Goal: Task Accomplishment & Management: Manage account settings

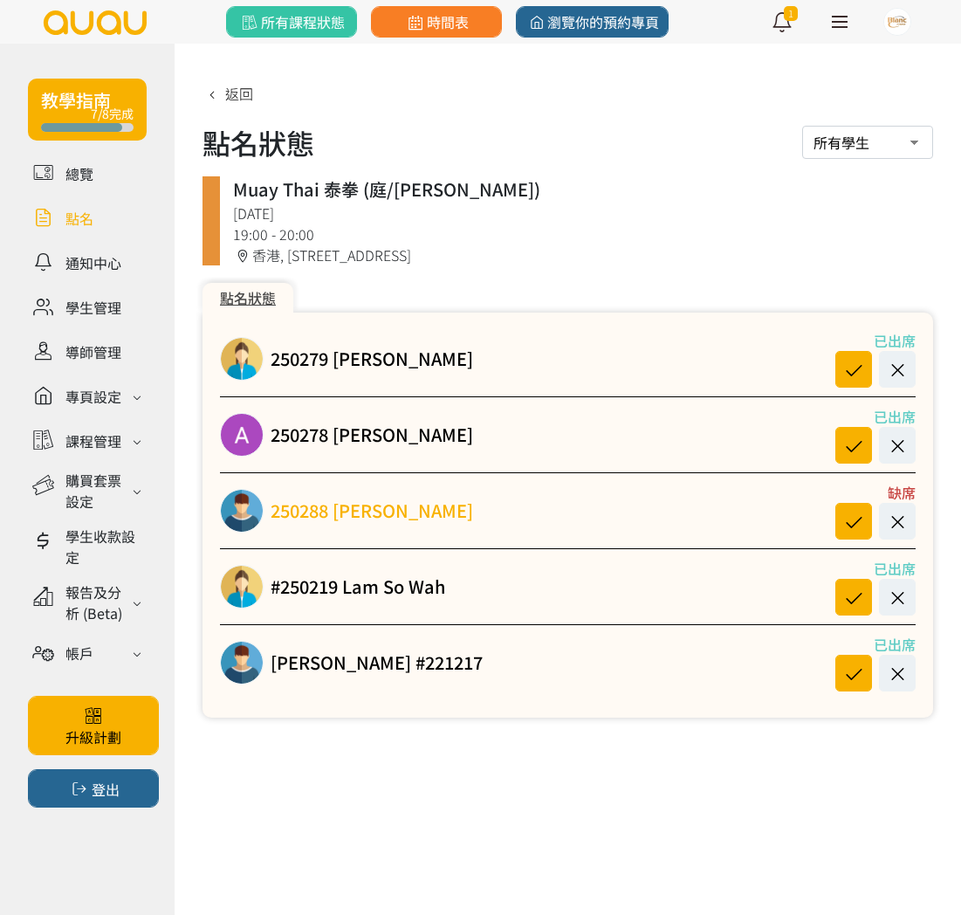
click at [316, 512] on link "250288 [PERSON_NAME] [PERSON_NAME]" at bounding box center [372, 511] width 203 height 26
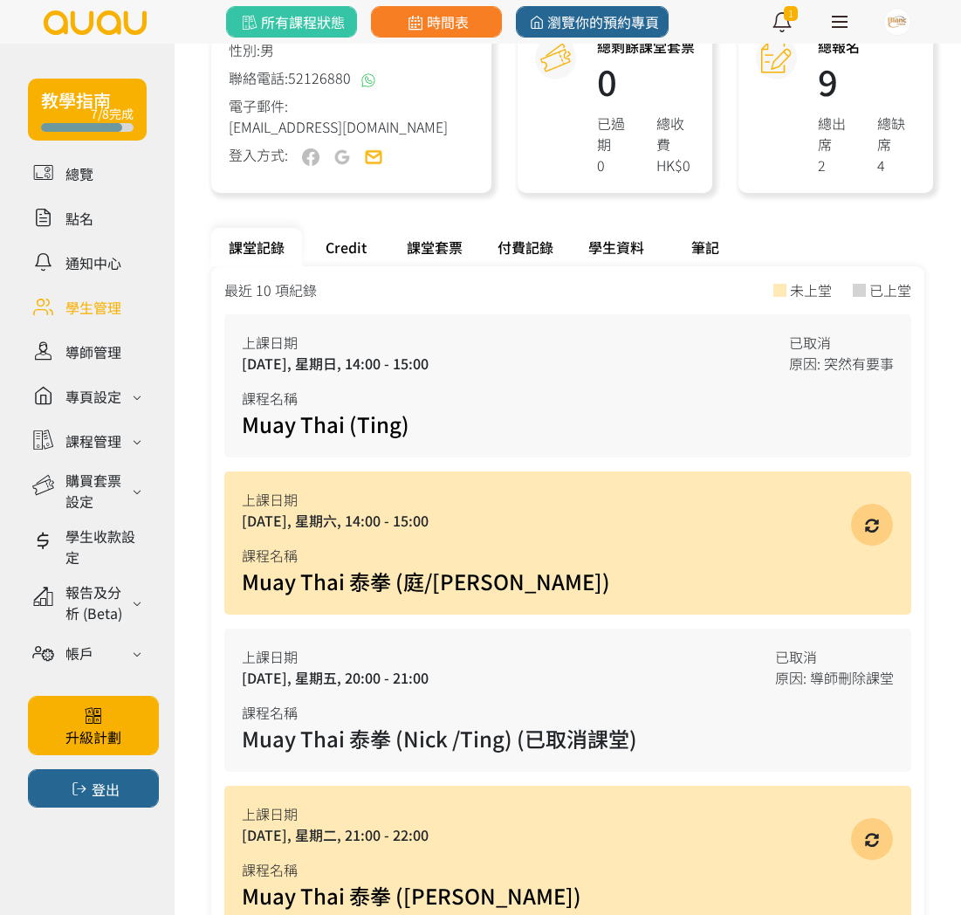
scroll to position [359, 0]
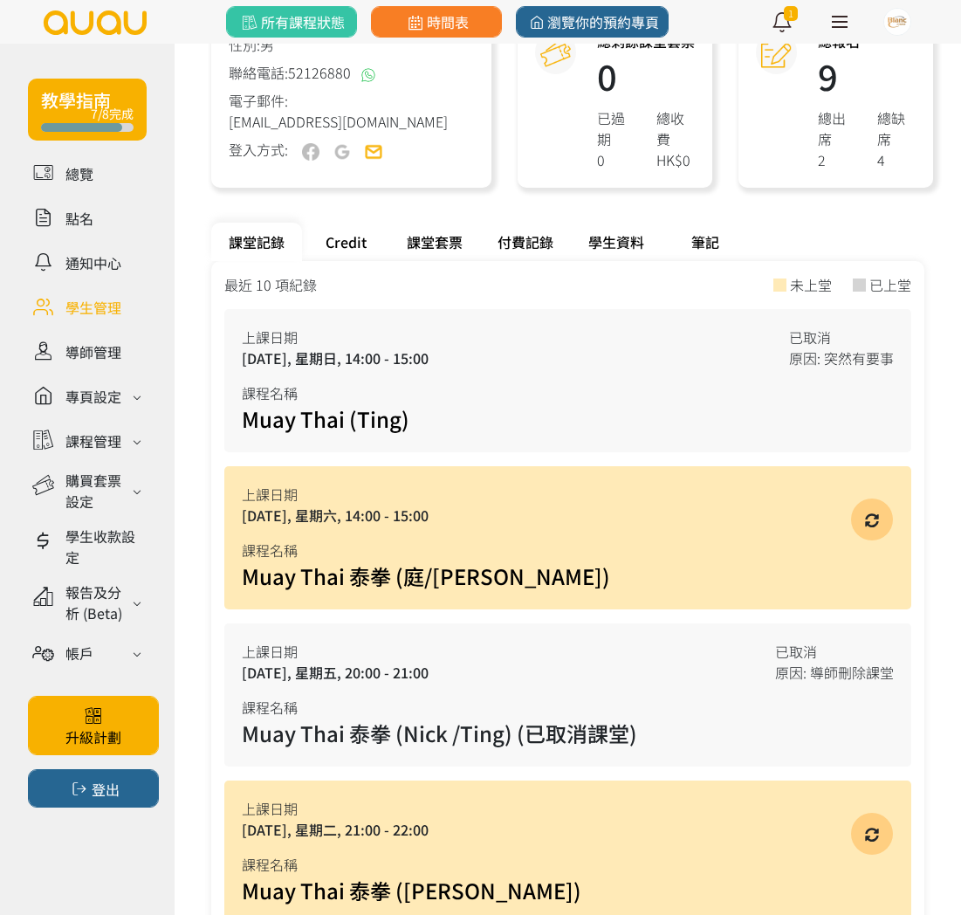
click at [341, 240] on div "Credit" at bounding box center [345, 242] width 87 height 38
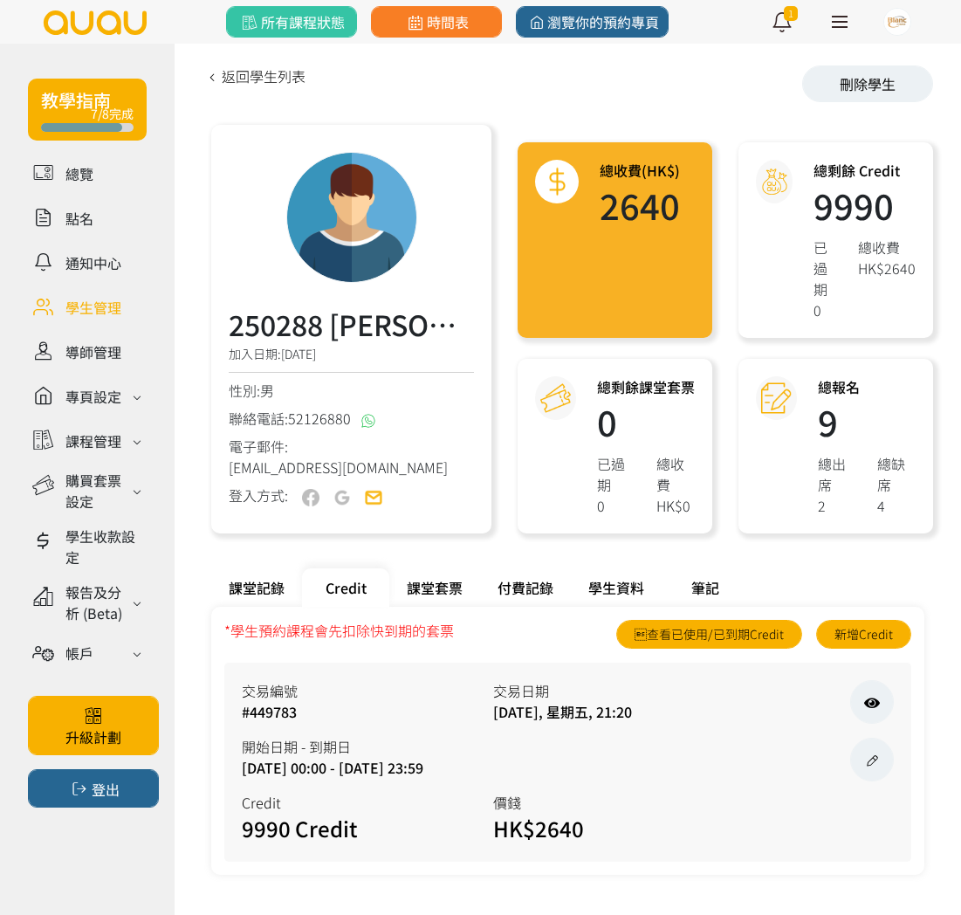
scroll to position [13, 0]
click at [870, 755] on icon at bounding box center [872, 760] width 19 height 14
select select "payme"
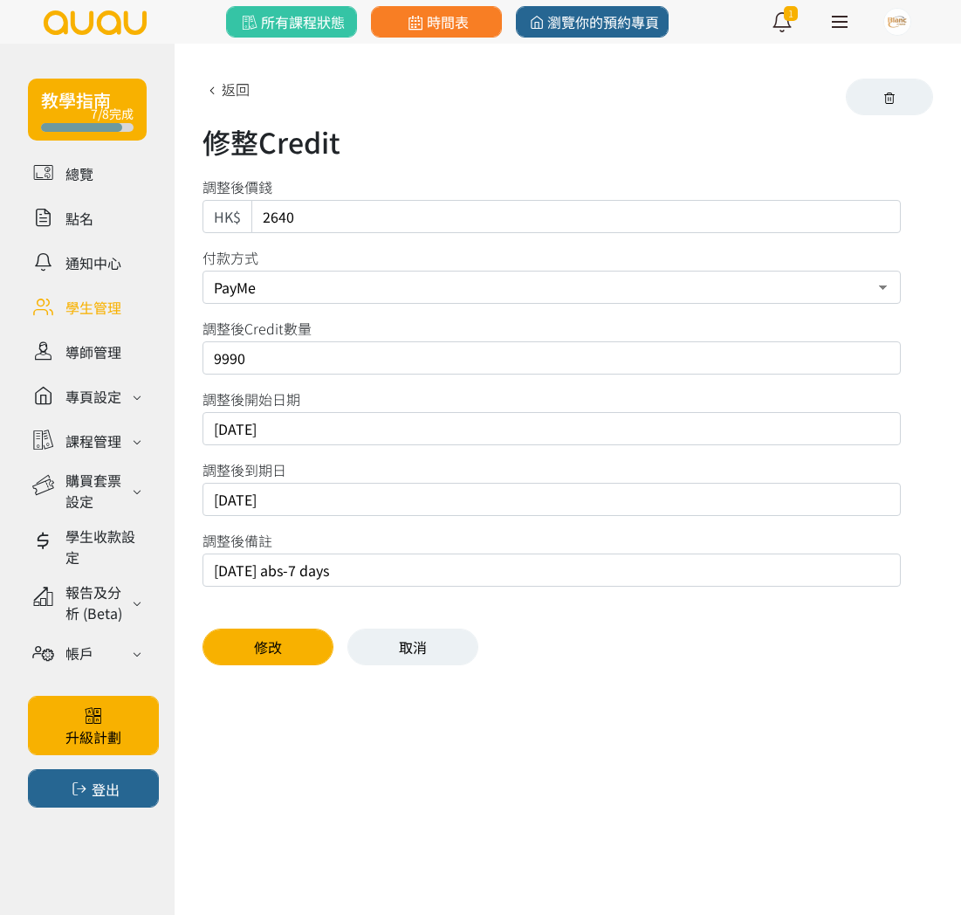
click at [299, 505] on input "[DATE]" at bounding box center [552, 499] width 698 height 33
click at [265, 502] on input "[DATE]" at bounding box center [552, 499] width 698 height 33
type input "[DATE]"
click at [231, 571] on input "[DATE] abs-7 days" at bounding box center [552, 569] width 698 height 33
type input "[DATE] abs-7 days"
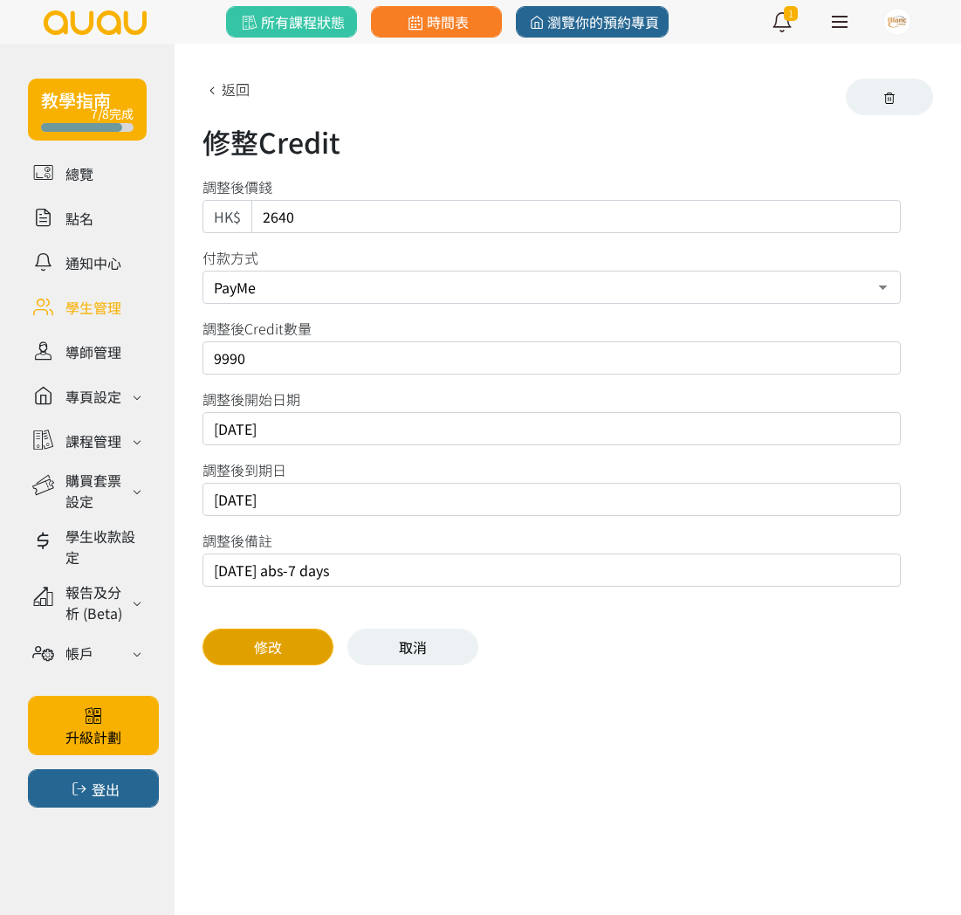
click at [243, 642] on button "修改" at bounding box center [268, 647] width 131 height 37
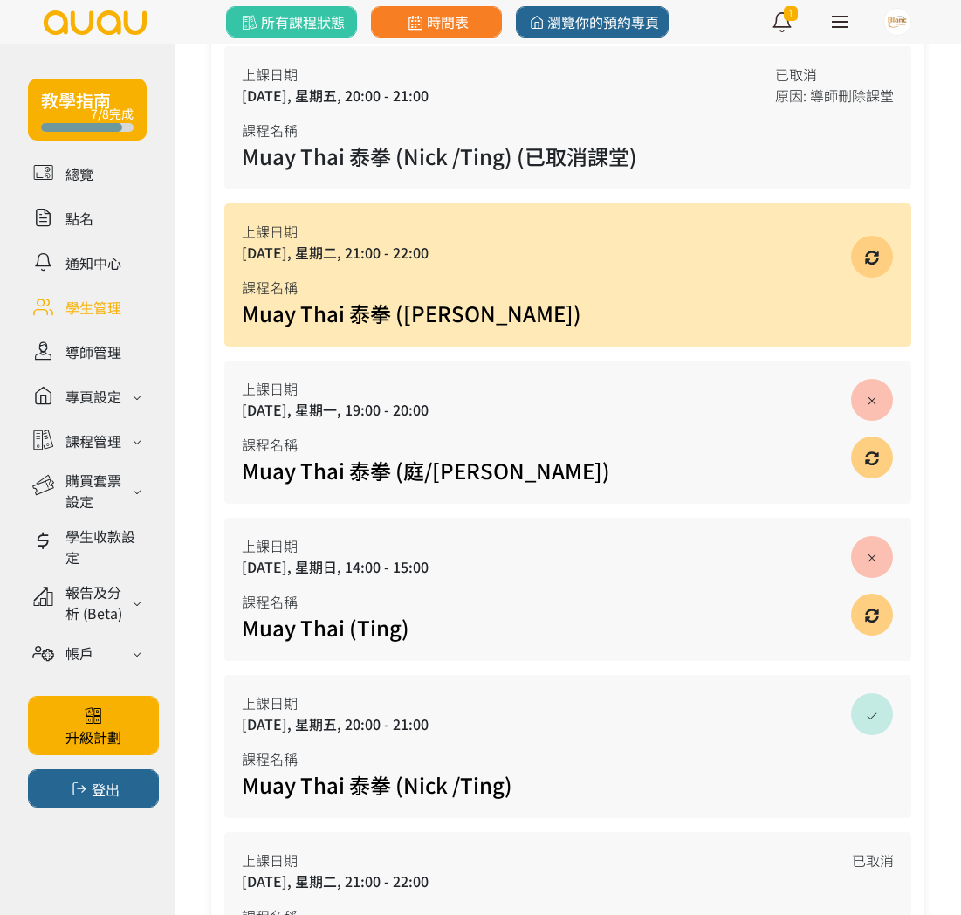
scroll to position [937, 0]
click at [285, 626] on link "Muay Thai (Ting)" at bounding box center [326, 626] width 168 height 31
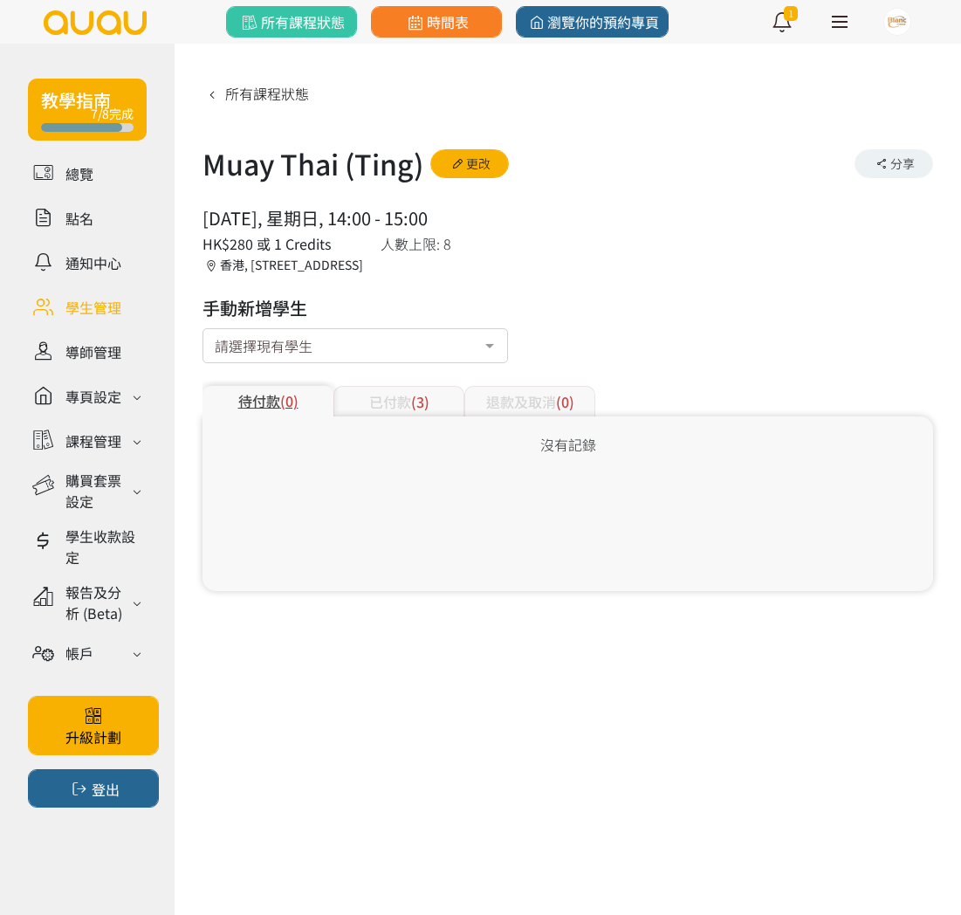
click at [417, 401] on span "(3)" at bounding box center [420, 401] width 18 height 21
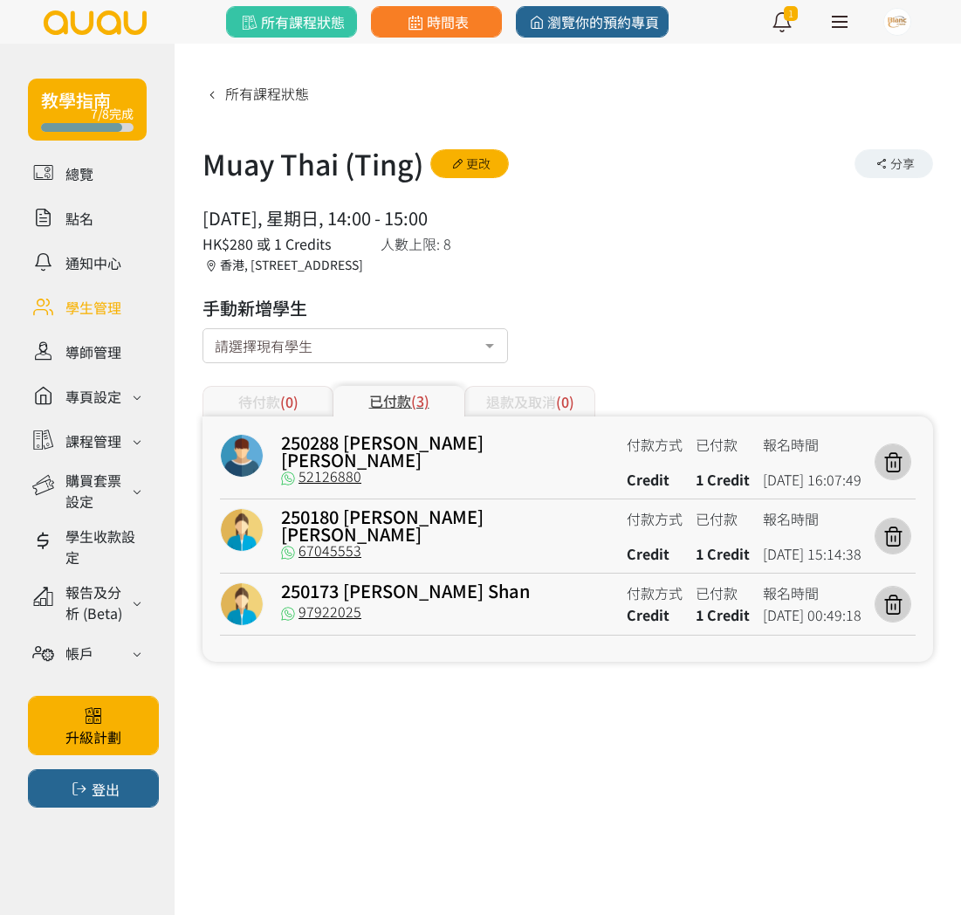
click at [285, 402] on span "(0)" at bounding box center [289, 401] width 18 height 21
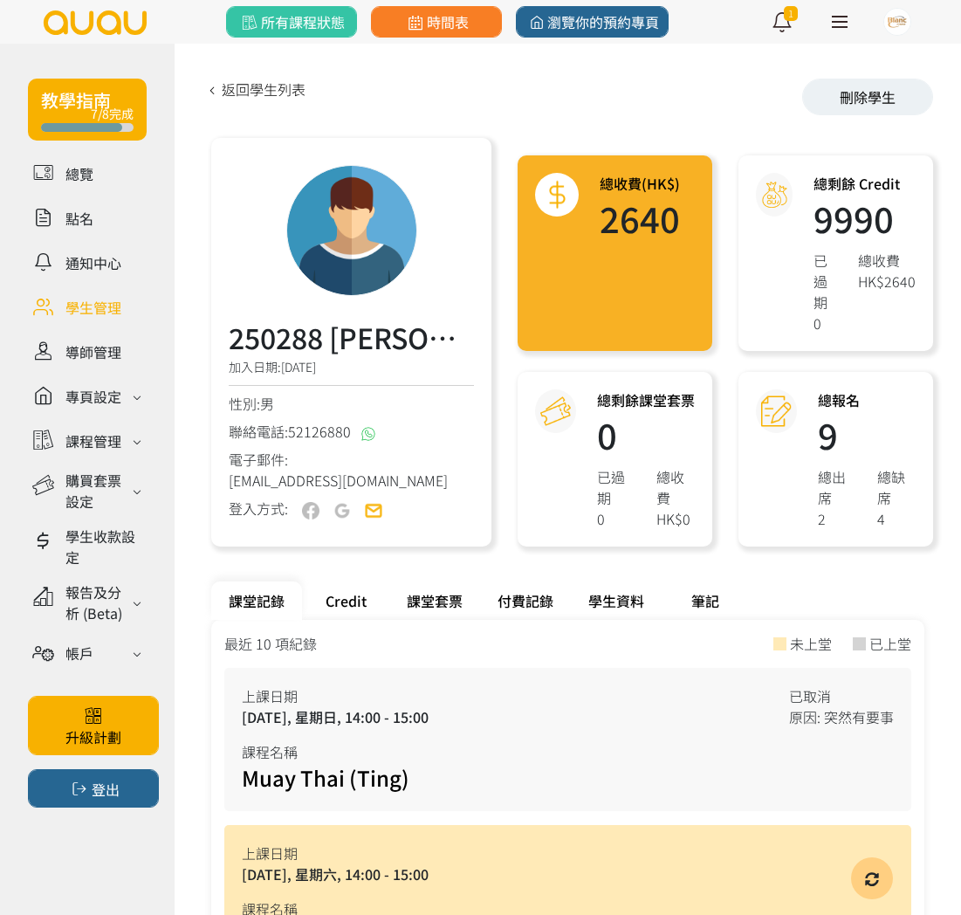
click at [342, 598] on div "Credit" at bounding box center [345, 600] width 87 height 38
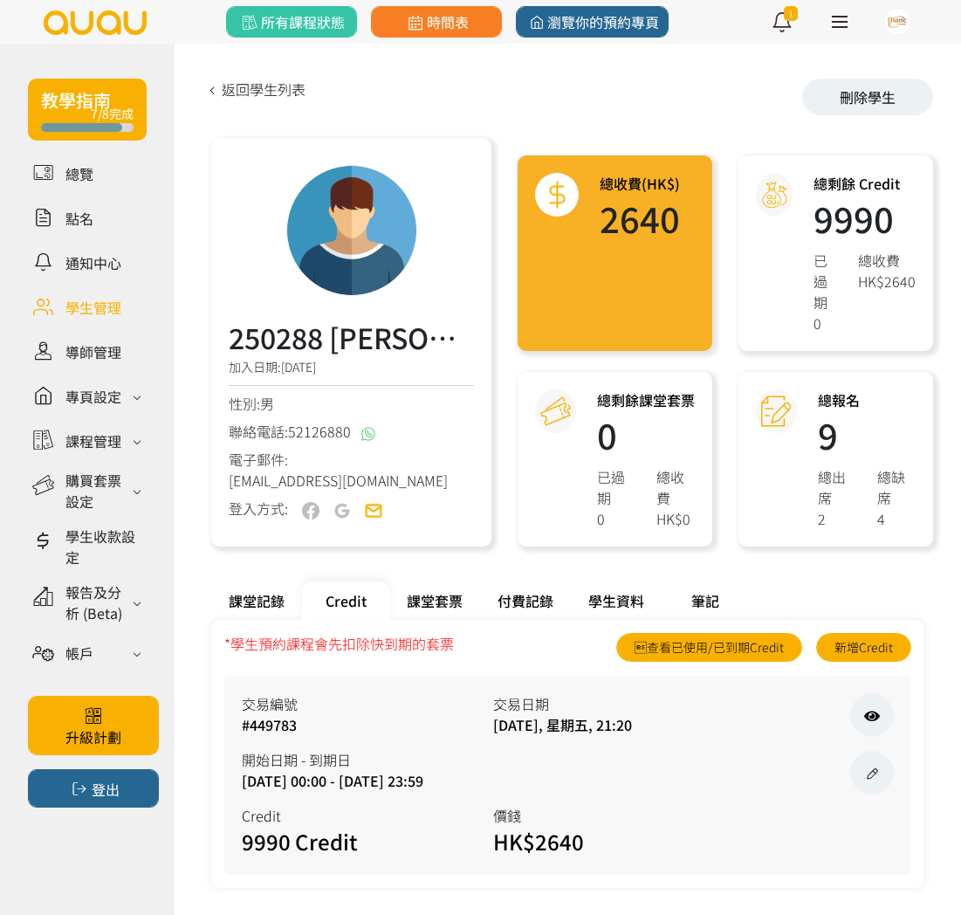
scroll to position [13, 0]
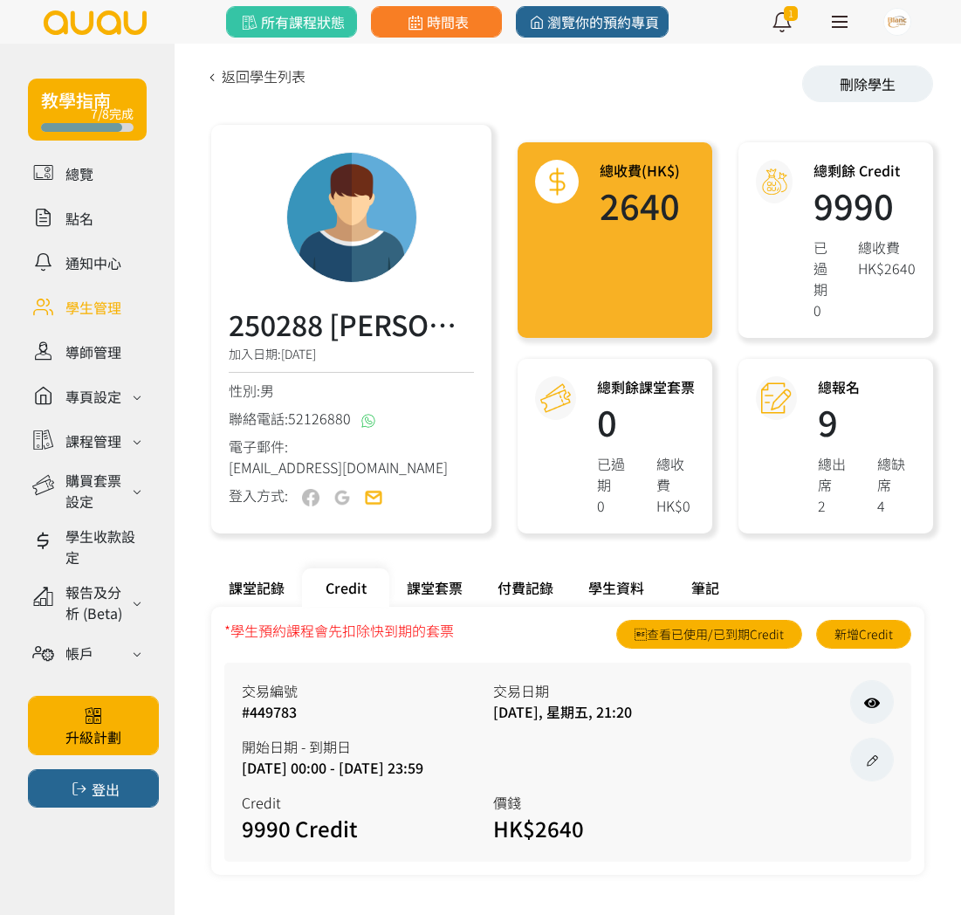
click at [874, 760] on icon at bounding box center [872, 760] width 19 height 14
select select "payme"
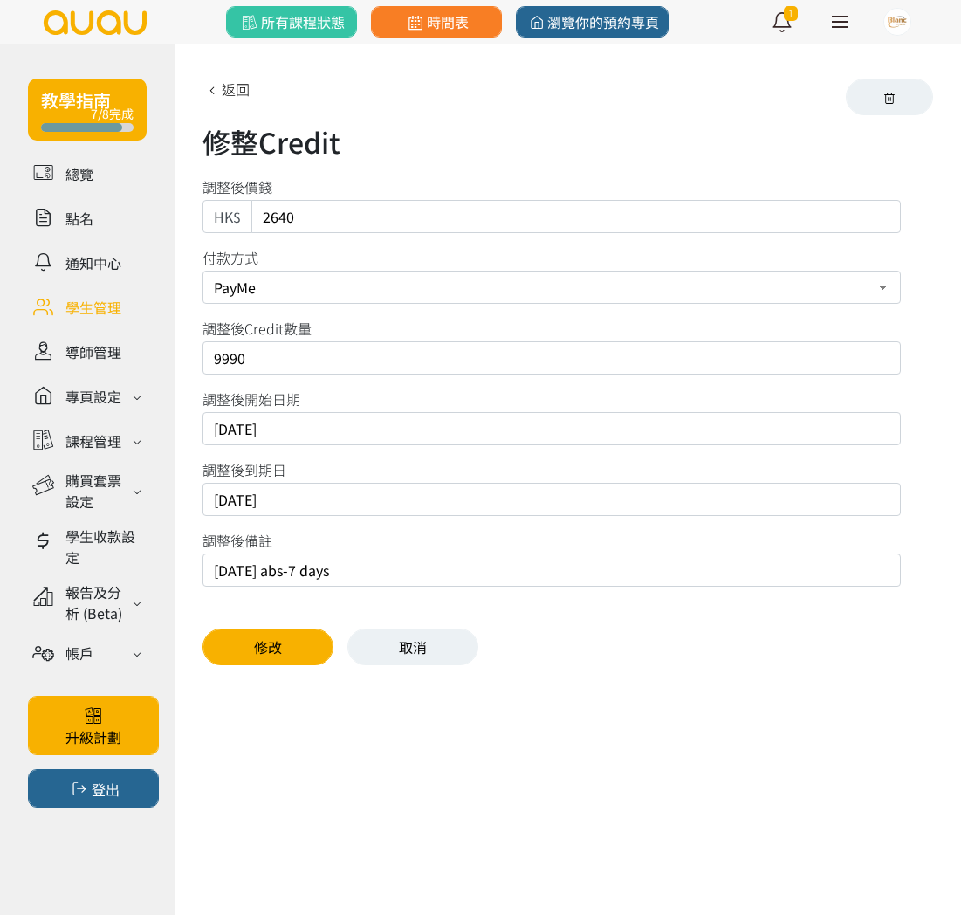
click at [411, 579] on input "[DATE] abs-7 days" at bounding box center [552, 569] width 698 height 33
click at [289, 577] on input "[DATE] abs-7 days" at bounding box center [552, 569] width 698 height 33
drag, startPoint x: 251, startPoint y: 577, endPoint x: 229, endPoint y: 576, distance: 21.8
click at [251, 577] on input "[DATE] abs-7 days" at bounding box center [552, 569] width 698 height 33
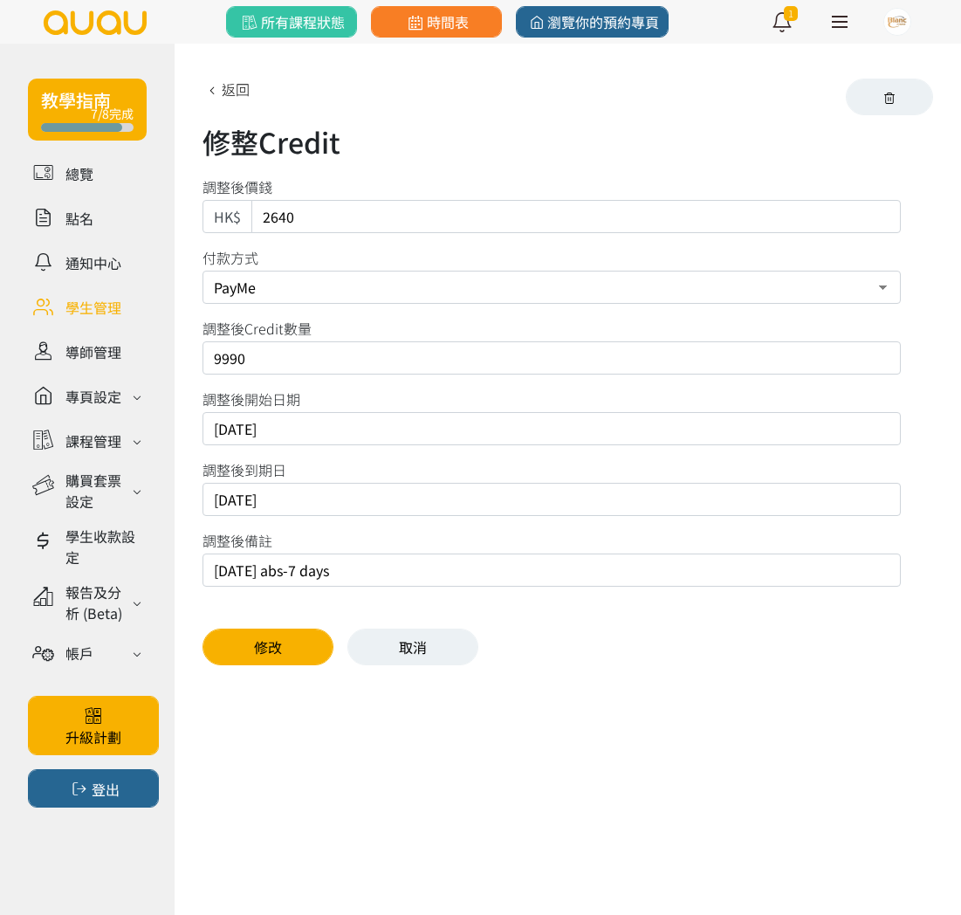
click at [223, 576] on input "[DATE] abs-7 days" at bounding box center [552, 569] width 698 height 33
click at [230, 573] on input "[DATE] abs-7 days" at bounding box center [552, 569] width 698 height 33
click at [219, 575] on input "[DATE] abs-7 days" at bounding box center [552, 569] width 698 height 33
type input "[DATE] abs-7 days; [DATE] abs-7days; [DATE] abs-7days"
click at [314, 489] on input "[DATE]" at bounding box center [552, 499] width 698 height 33
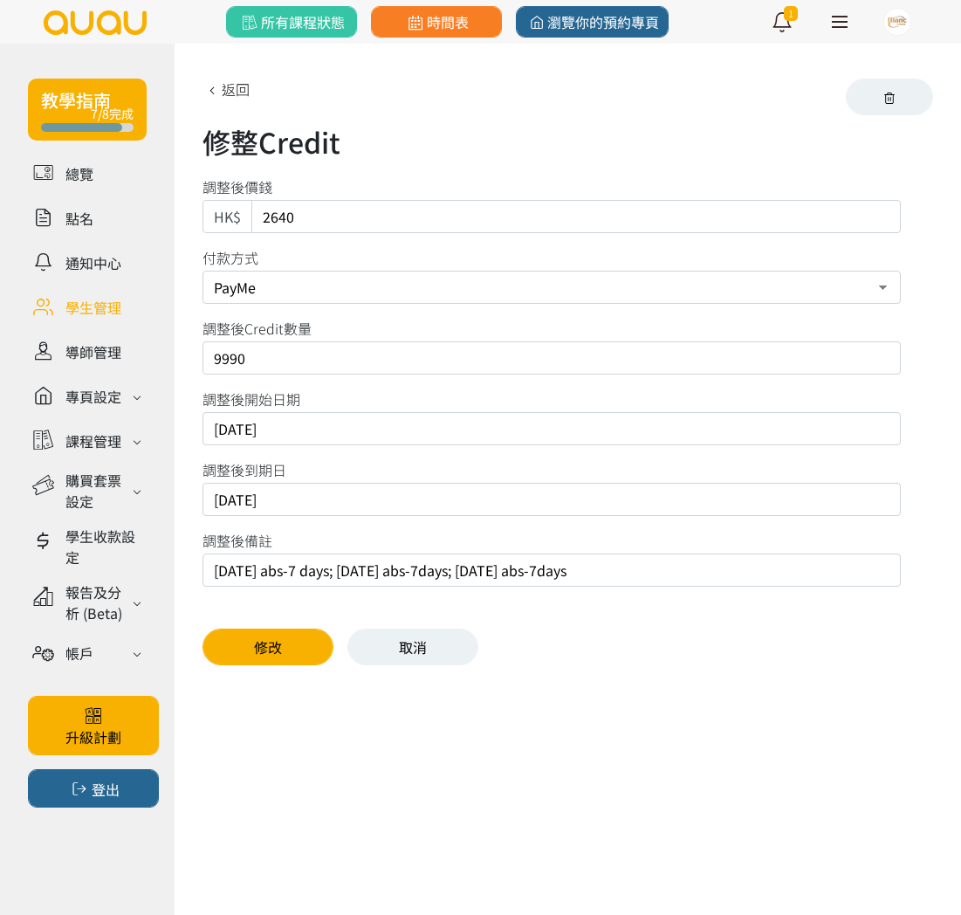
click at [333, 498] on input "[DATE]" at bounding box center [552, 499] width 698 height 33
type input "[DATE]"
click at [308, 652] on button "修改" at bounding box center [268, 647] width 131 height 37
